Goal: Communication & Community: Share content

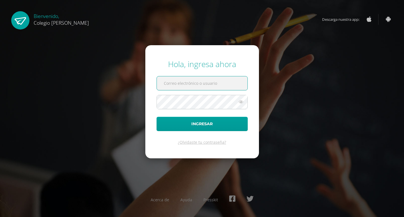
click at [207, 82] on input "text" at bounding box center [202, 83] width 91 height 14
type input "[PERSON_NAME][EMAIL_ADDRESS][DOMAIN_NAME]"
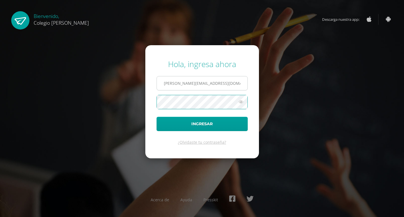
click at [157, 117] on button "Ingresar" at bounding box center [202, 124] width 91 height 14
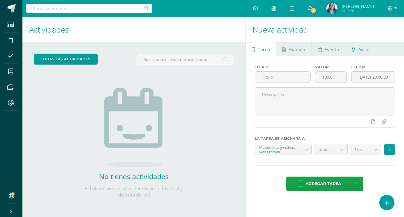
click at [365, 51] on span "Aviso" at bounding box center [363, 49] width 11 height 13
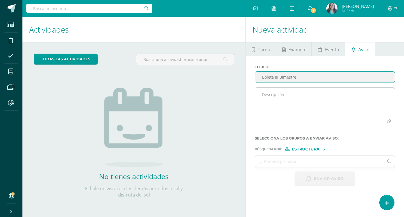
type input "Boleta III Bimestre"
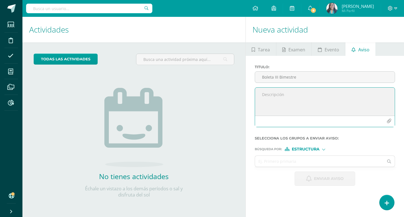
click at [282, 94] on textarea at bounding box center [325, 102] width 140 height 28
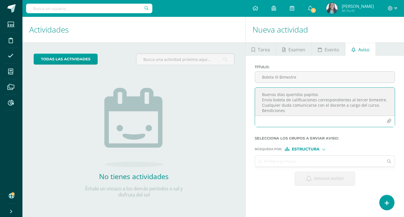
type textarea "Buenos días queridos papitos Envío boleta de calificaciones correspondientes al…"
click at [391, 123] on icon "button" at bounding box center [388, 121] width 5 height 5
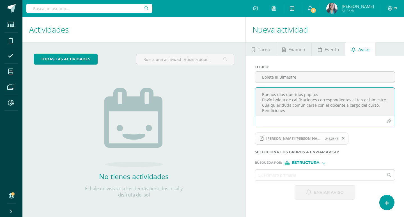
click at [323, 162] on div at bounding box center [323, 162] width 3 height 3
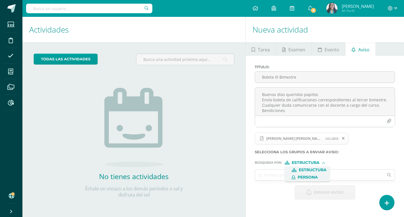
click at [307, 177] on span "Persona" at bounding box center [308, 177] width 20 height 3
click at [289, 171] on input "text" at bounding box center [319, 174] width 129 height 11
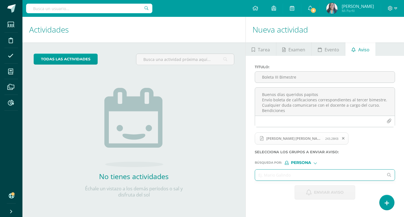
click at [291, 175] on input "text" at bounding box center [319, 174] width 129 height 11
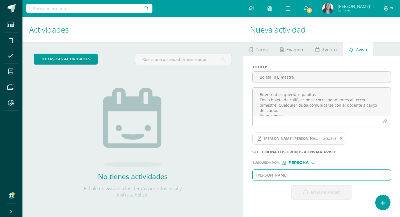
type input "[PERSON_NAME]"
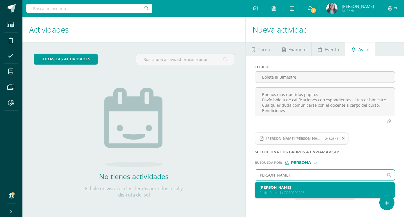
click at [295, 191] on p "Sexto Primaria COS0202536" at bounding box center [321, 192] width 125 height 5
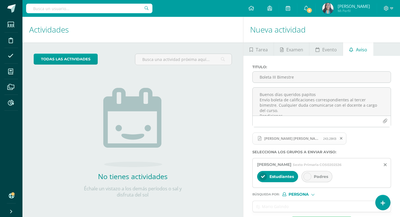
click at [307, 176] on icon at bounding box center [307, 176] width 4 height 4
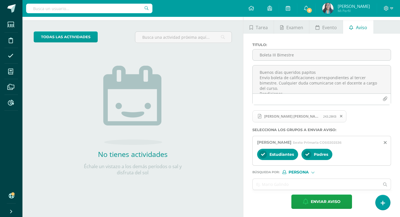
scroll to position [23, 0]
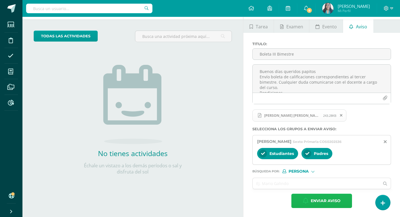
click at [329, 199] on span "Enviar aviso" at bounding box center [325, 201] width 30 height 14
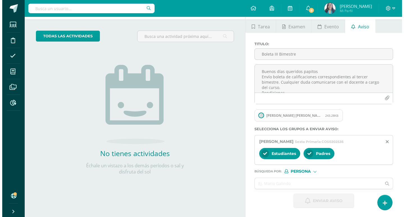
scroll to position [0, 0]
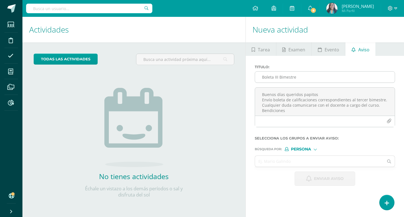
click at [301, 77] on input "Boleta III Bimestre" at bounding box center [325, 77] width 140 height 11
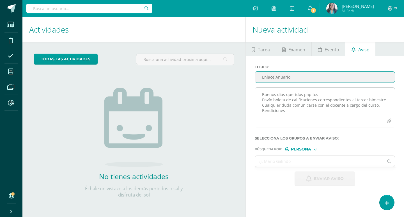
type input "Enlace Anuario"
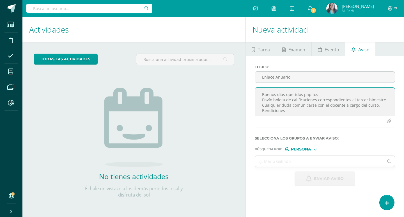
click at [300, 94] on textarea "Buenos días queridos papitos Envío boleta de calificaciones correspondientes al…" at bounding box center [325, 102] width 140 height 28
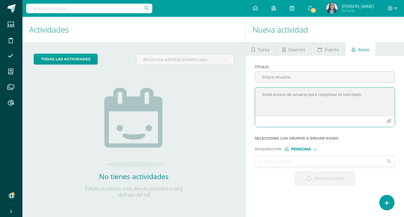
paste textarea "[URL][DOMAIN_NAME]"
type textarea "Envío enlace de anuario para completar lo solicitado. [URL][DOMAIN_NAME]"
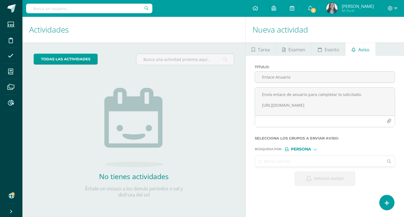
click at [298, 162] on input "text" at bounding box center [319, 161] width 129 height 11
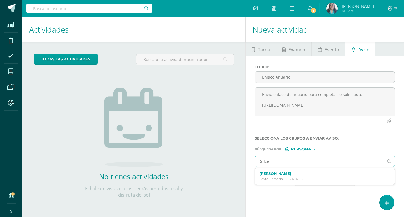
type input "Dulce"
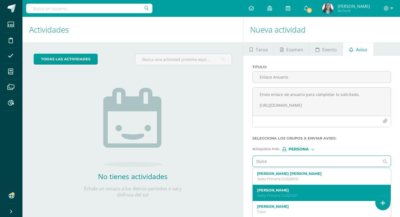
click at [315, 192] on div "[PERSON_NAME] Sexto Primaria COS01021" at bounding box center [319, 193] width 124 height 10
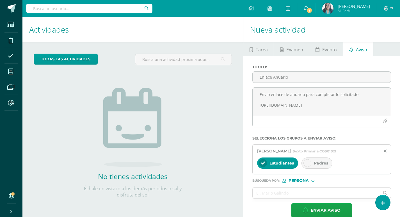
click at [306, 163] on icon at bounding box center [307, 163] width 4 height 4
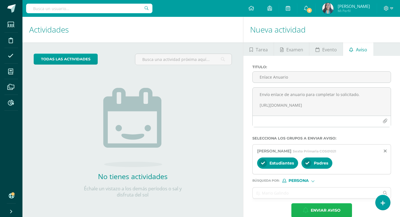
click at [330, 208] on span "Enviar aviso" at bounding box center [325, 210] width 30 height 14
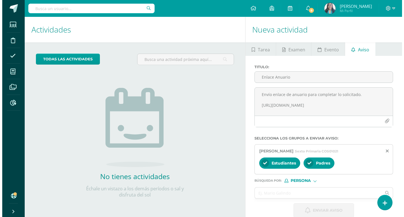
scroll to position [0, 0]
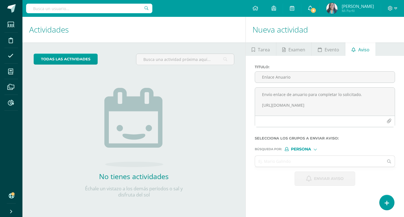
click at [316, 13] on link "8" at bounding box center [310, 8] width 18 height 17
click at [312, 8] on icon at bounding box center [310, 8] width 4 height 5
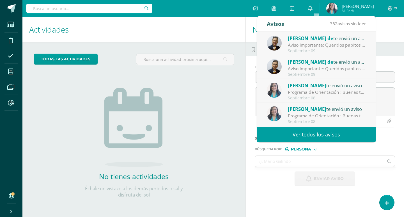
click at [312, 45] on div "Aviso Importante: Queridos papitos por este medio les saludo cordialmente. El m…" at bounding box center [327, 45] width 78 height 6
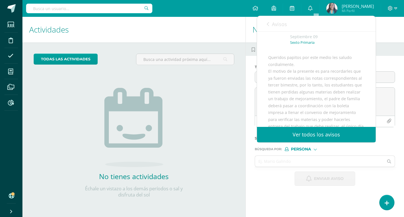
scroll to position [56, 0]
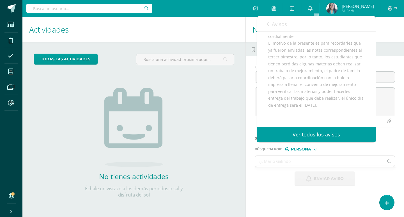
click at [181, 126] on div "No tienes actividades Échale un vistazo a los demás períodos o sal y disfruta d…" at bounding box center [134, 134] width 112 height 128
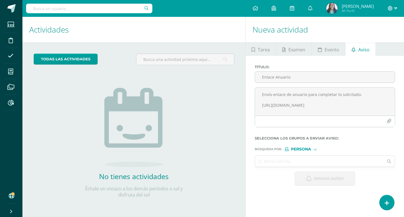
click at [395, 8] on icon at bounding box center [395, 8] width 3 height 5
click at [380, 38] on span "Cerrar sesión" at bounding box center [377, 38] width 25 height 5
